Goal: Book appointment/travel/reservation

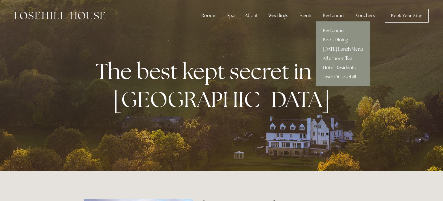
click at [333, 28] on link "Restaurant" at bounding box center [343, 30] width 54 height 9
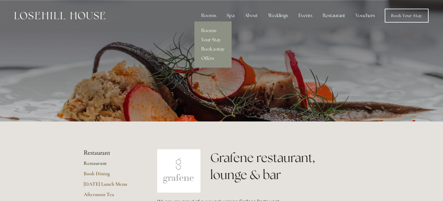
click at [209, 30] on link "Rooms" at bounding box center [212, 30] width 37 height 9
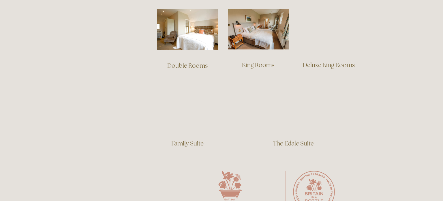
scroll to position [427, 0]
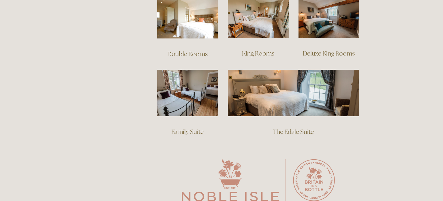
click at [325, 49] on link "Deluxe King Rooms" at bounding box center [329, 53] width 52 height 8
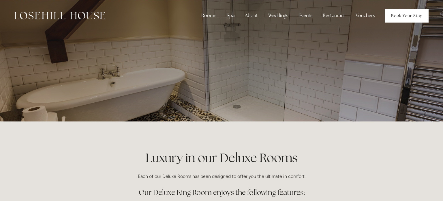
click at [394, 15] on link "Book Your Stay" at bounding box center [407, 16] width 44 height 14
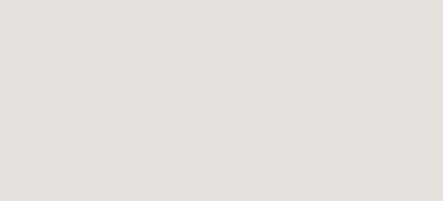
scroll to position [695, 0]
